Goal: Find specific page/section: Find specific page/section

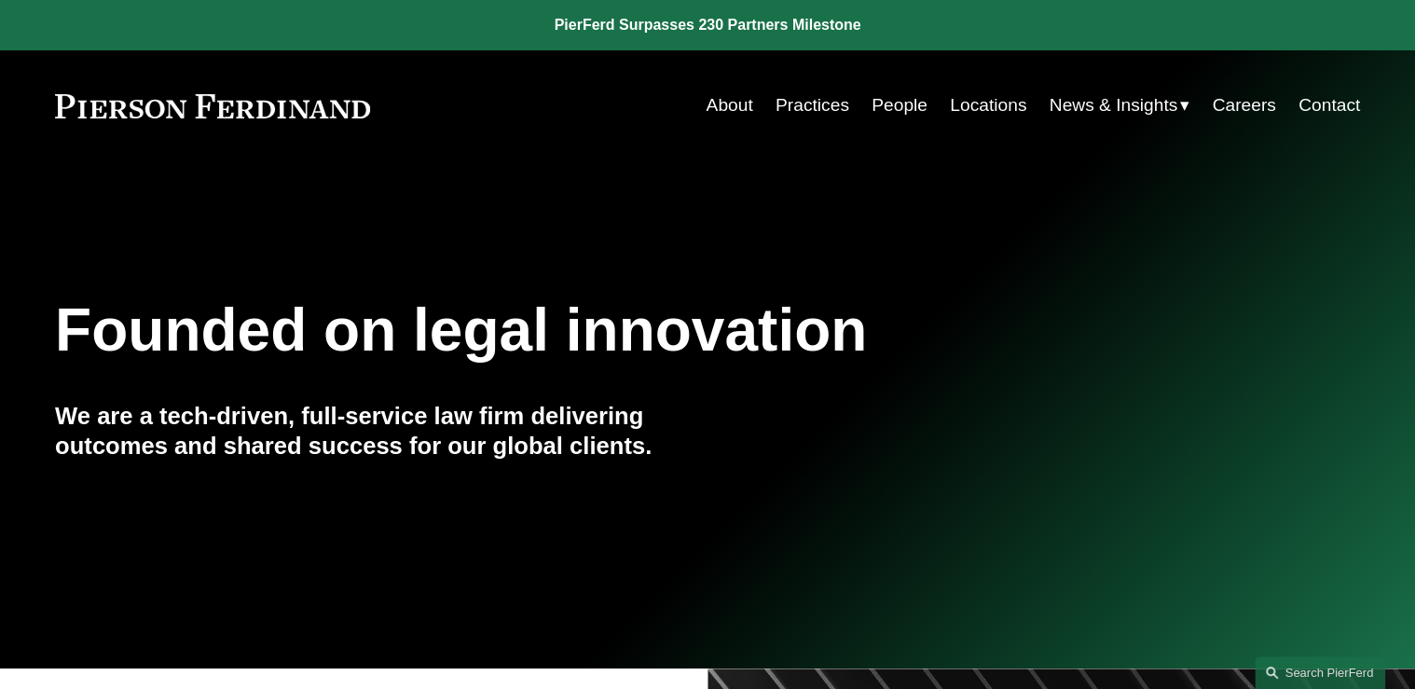
click at [897, 103] on link "People" at bounding box center [900, 105] width 56 height 35
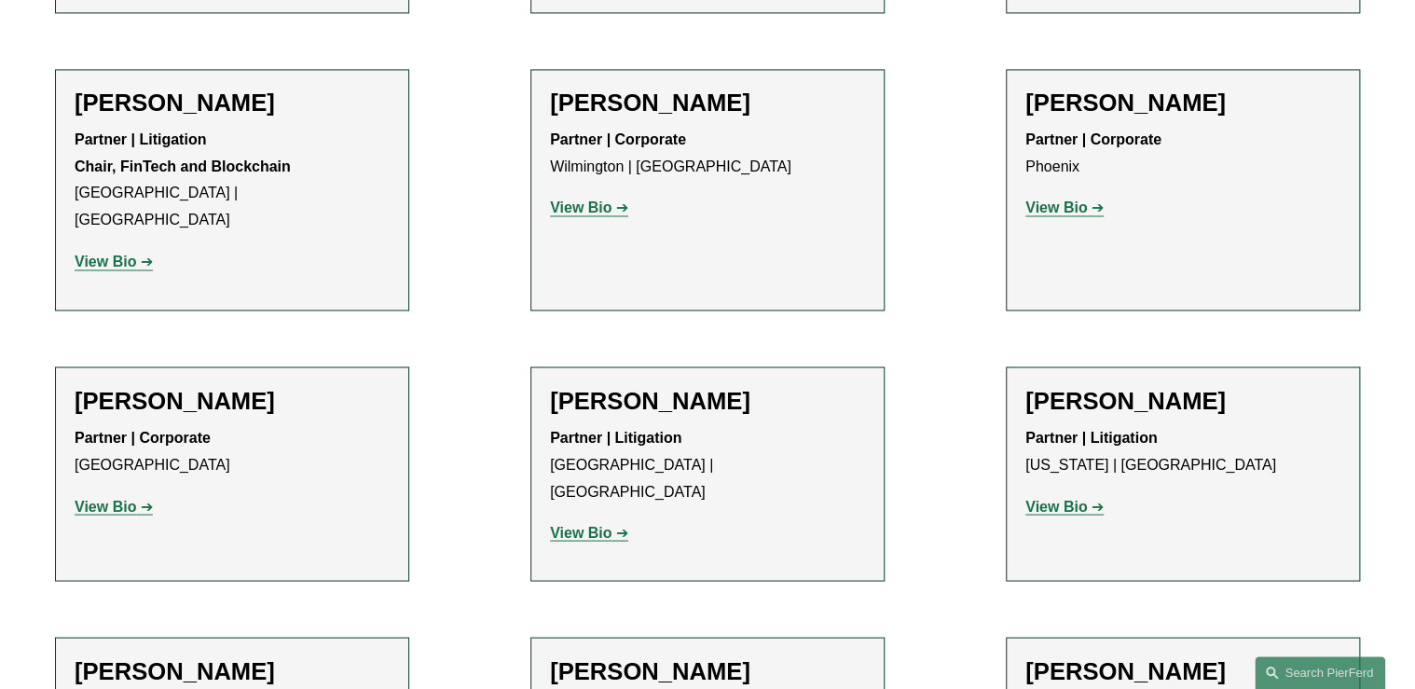
scroll to position [19733, 0]
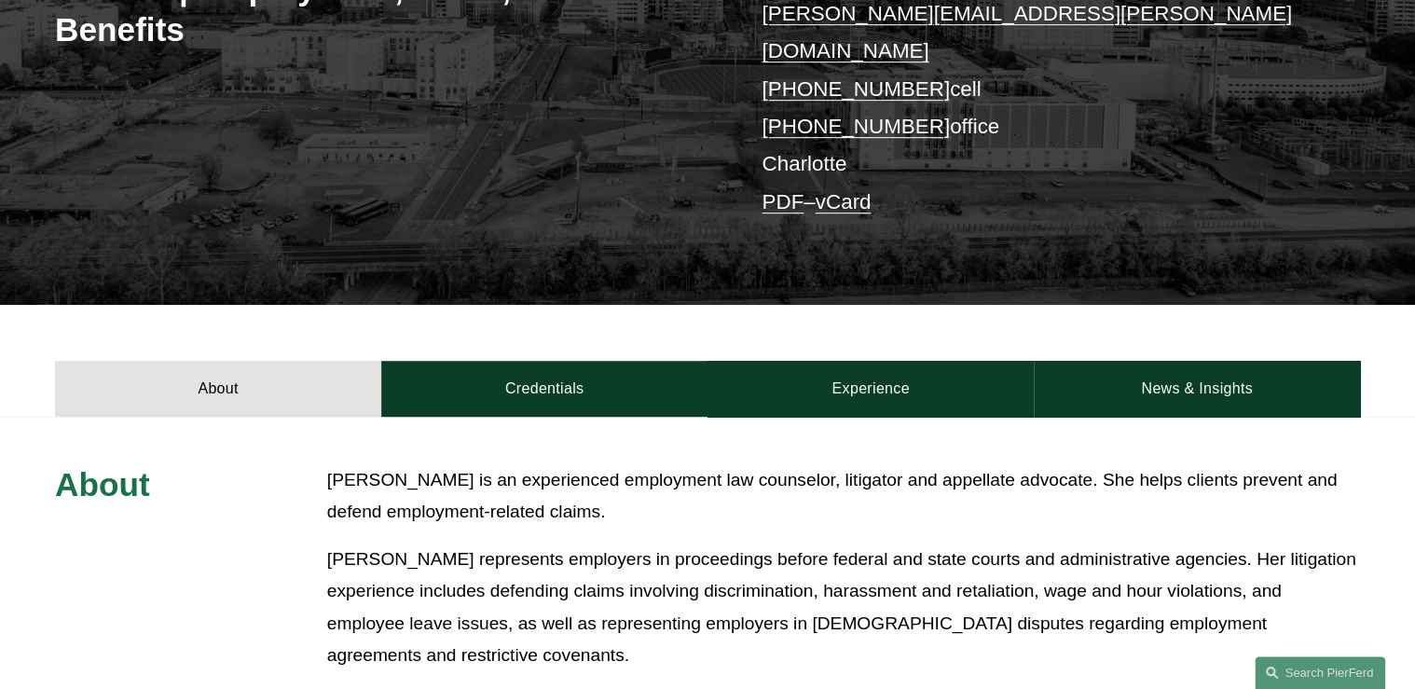
scroll to position [447, 0]
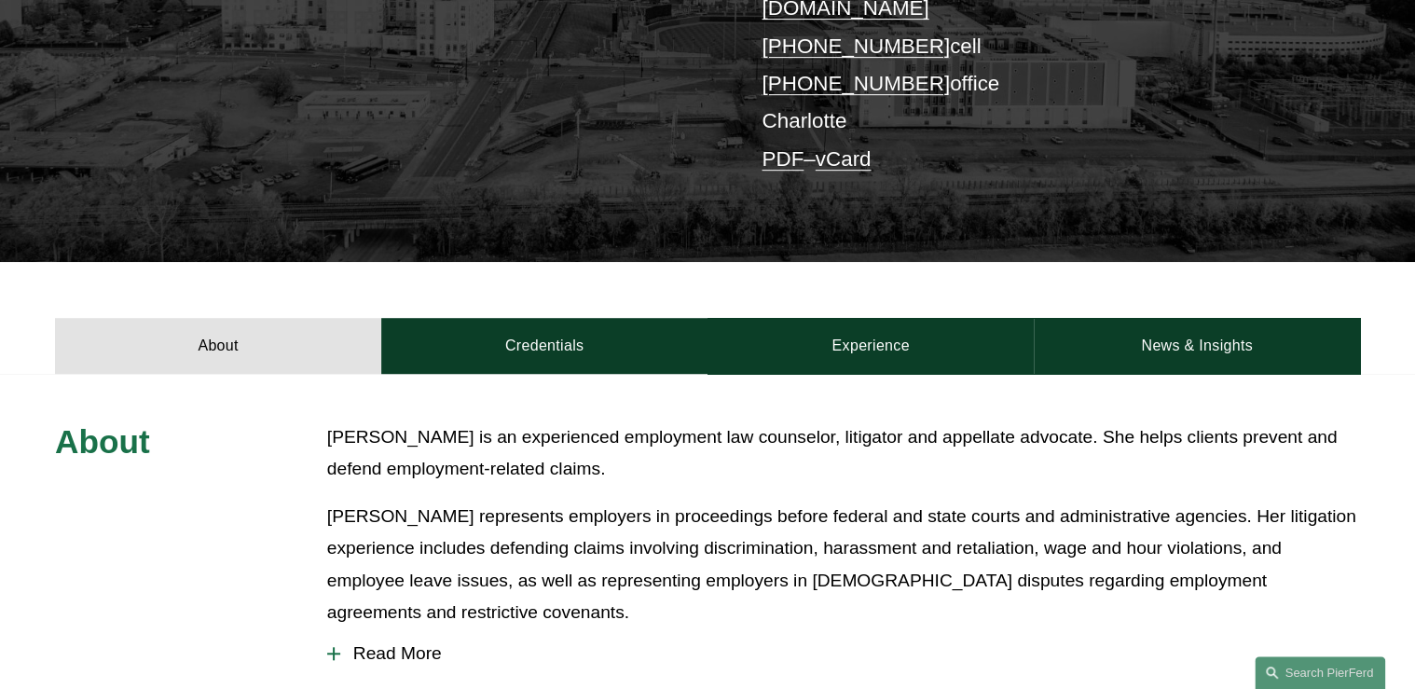
click at [416, 643] on span "Read More" at bounding box center [850, 653] width 1020 height 21
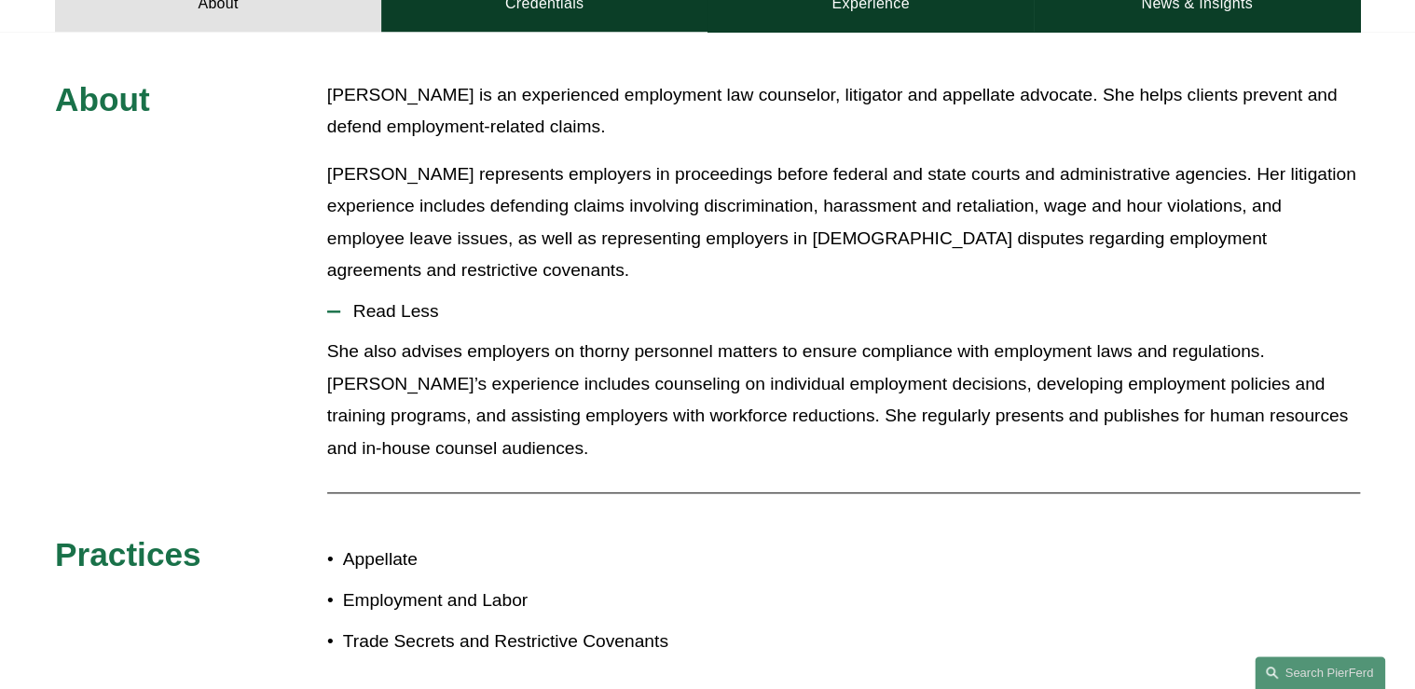
scroll to position [820, 0]
